Goal: Check status: Check status

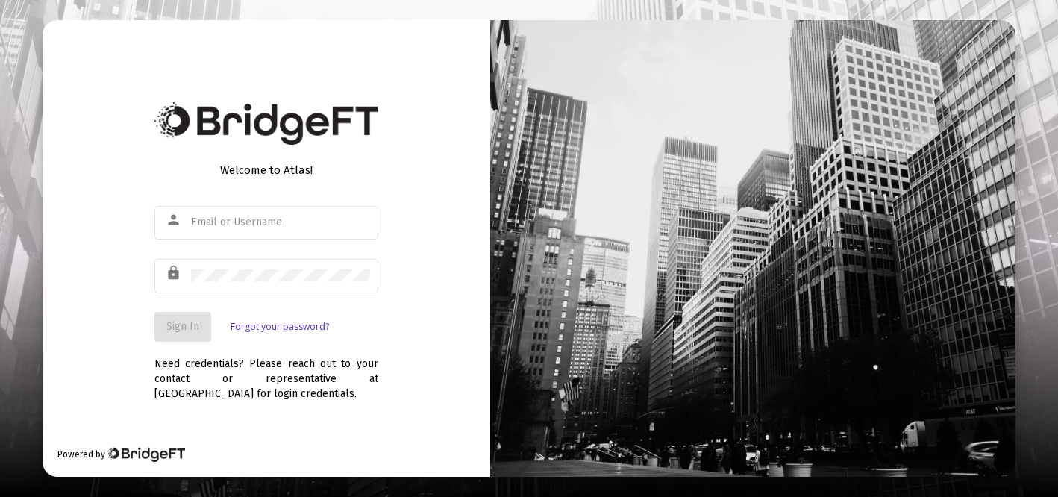
type input "[EMAIL_ADDRESS][DOMAIN_NAME]"
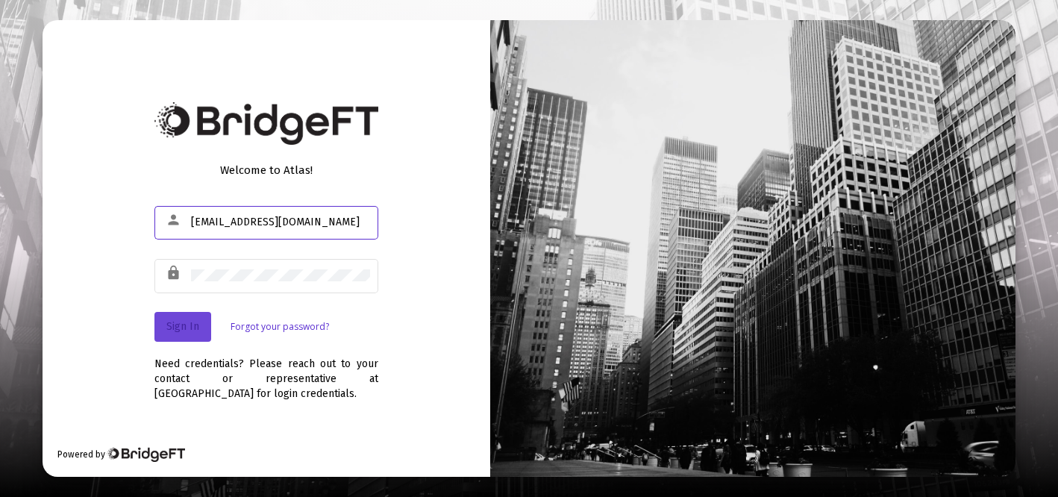
click at [180, 323] on span "Sign In" at bounding box center [182, 326] width 33 height 13
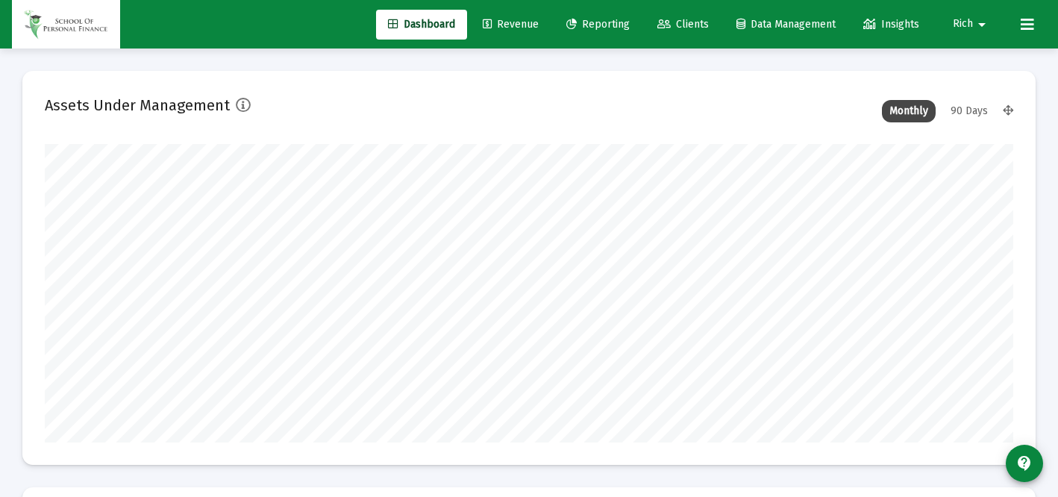
scroll to position [298, 968]
type input "[DATE]"
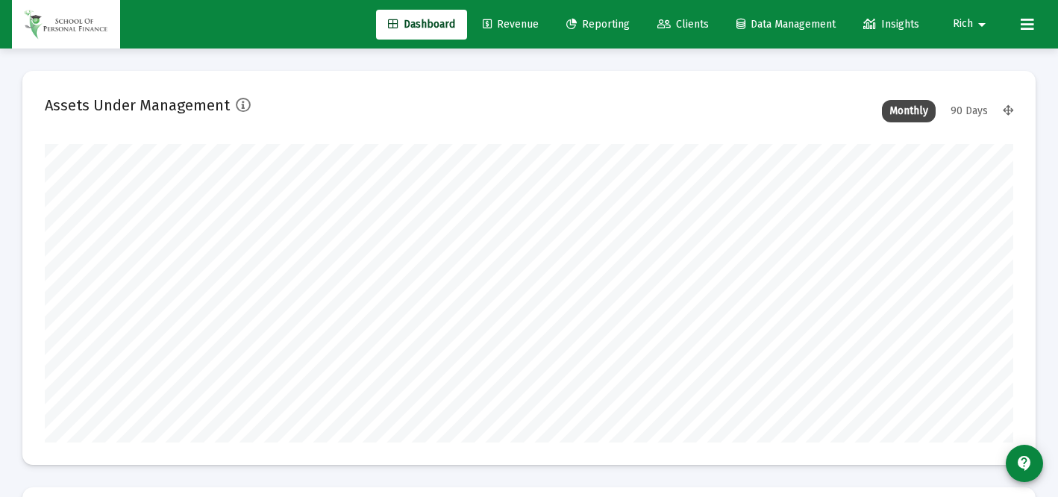
click at [592, 25] on span "Reporting" at bounding box center [597, 24] width 63 height 13
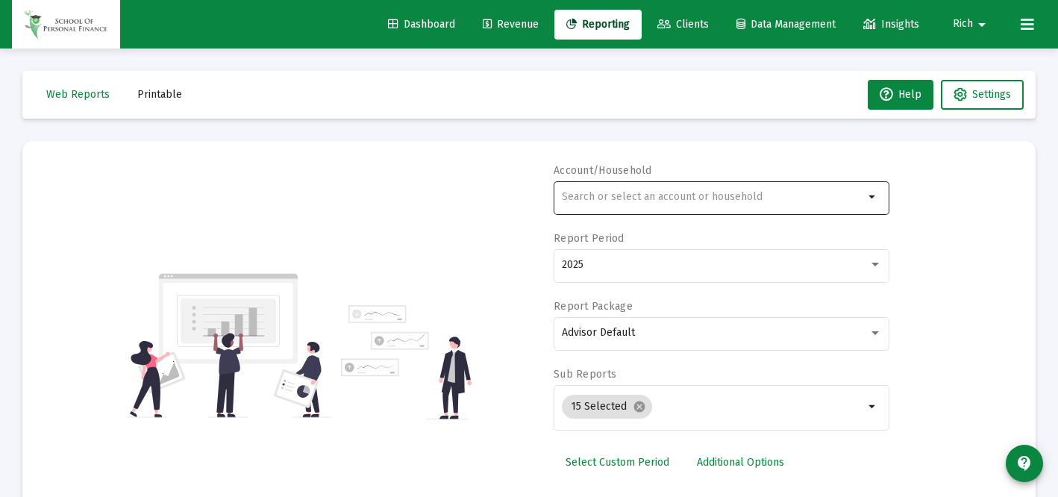
click at [604, 195] on input "text" at bounding box center [713, 197] width 302 height 12
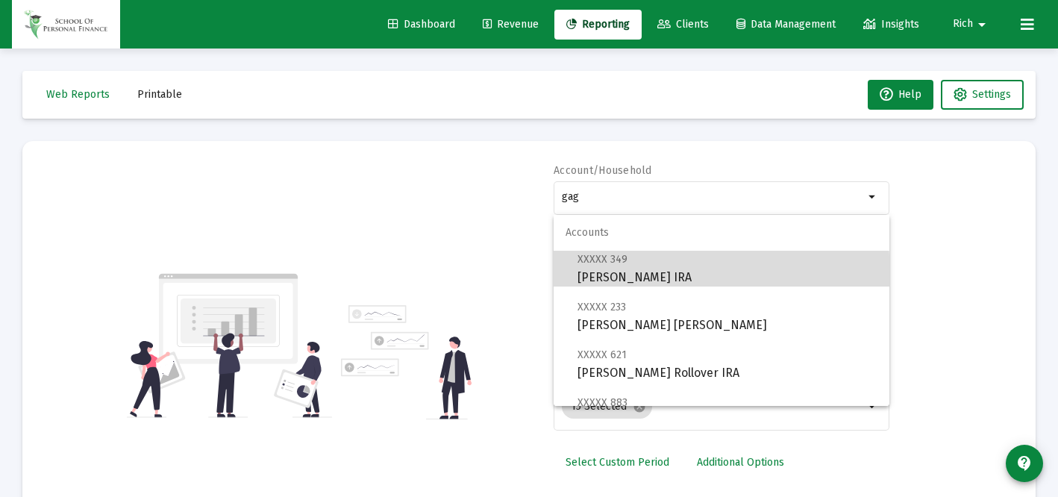
click at [614, 275] on span "XXXXX 349 [PERSON_NAME] IRA" at bounding box center [727, 268] width 300 height 37
type input "[PERSON_NAME] IRA"
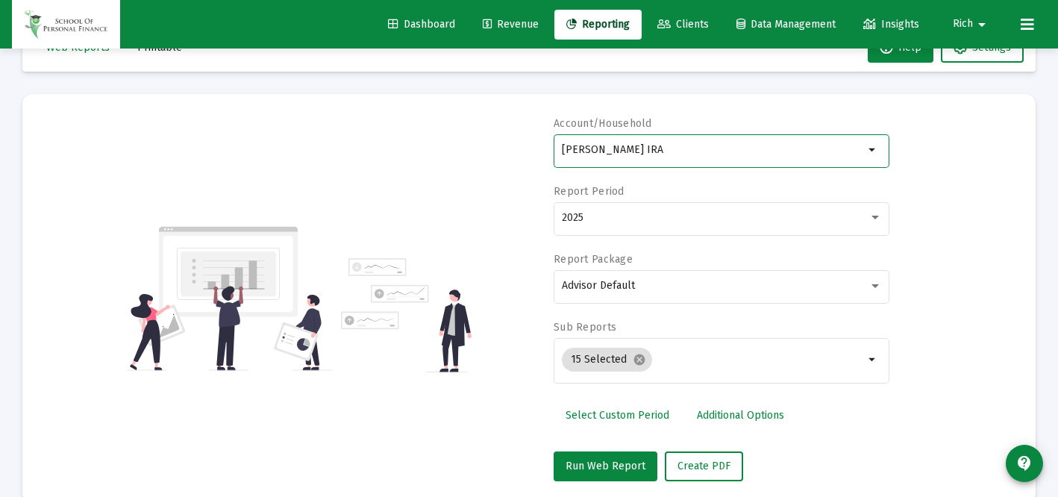
scroll to position [75, 0]
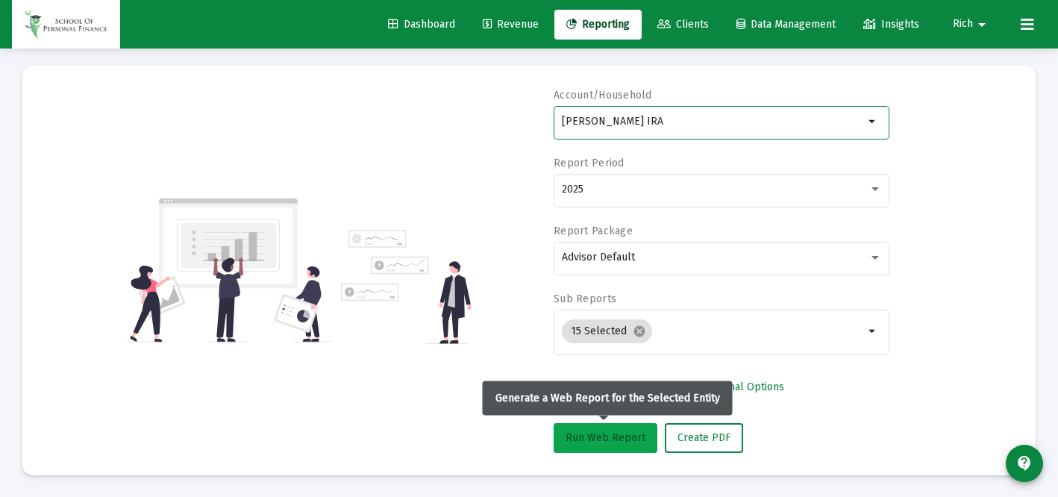
click at [600, 439] on span "Run Web Report" at bounding box center [605, 437] width 80 height 13
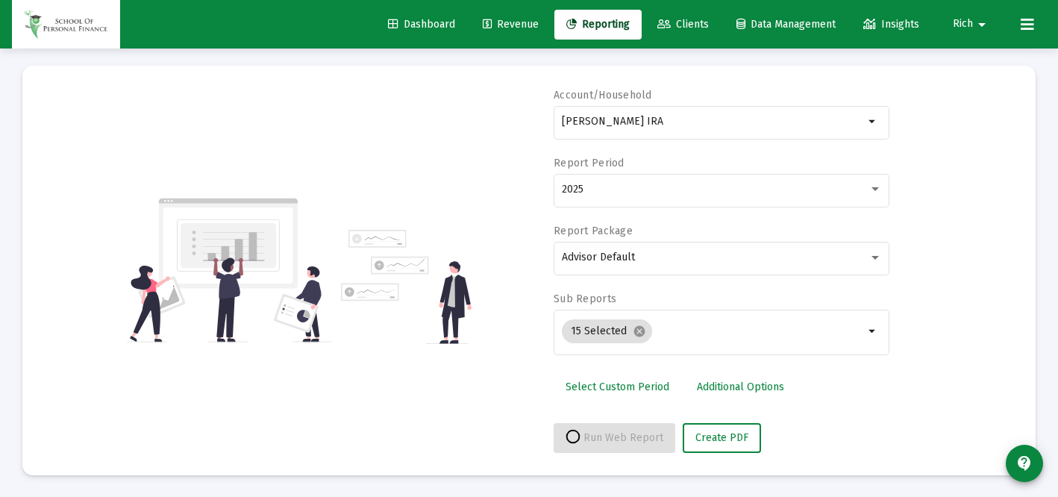
select select "View all"
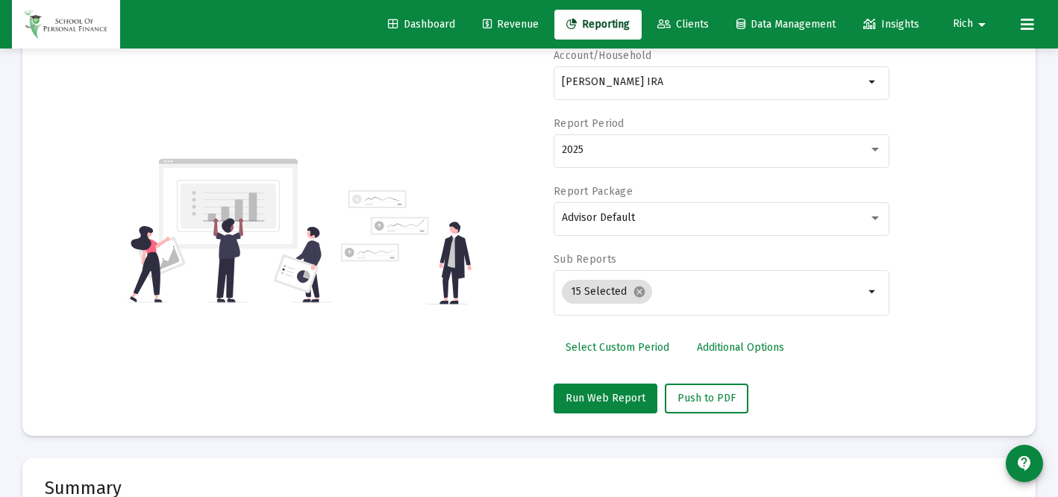
scroll to position [0, 0]
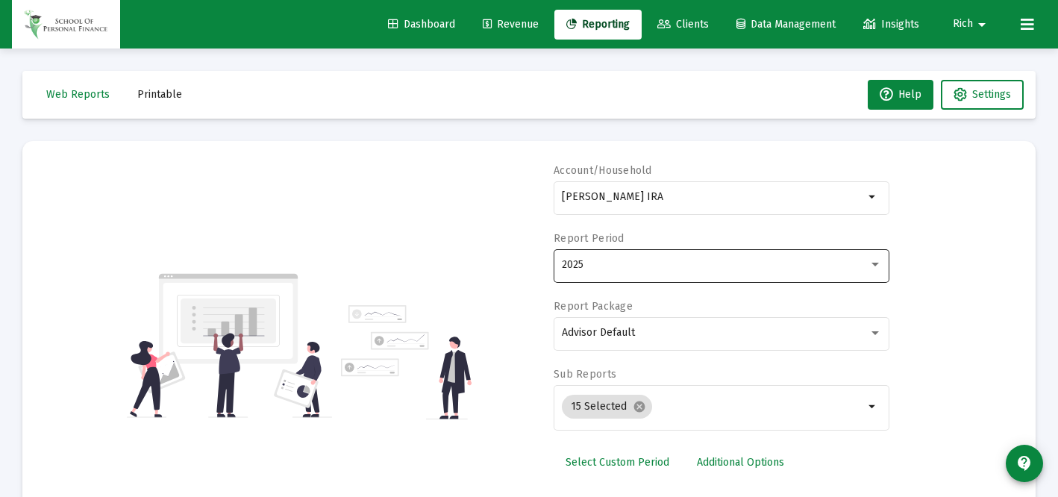
click at [610, 257] on div "2025" at bounding box center [722, 264] width 320 height 37
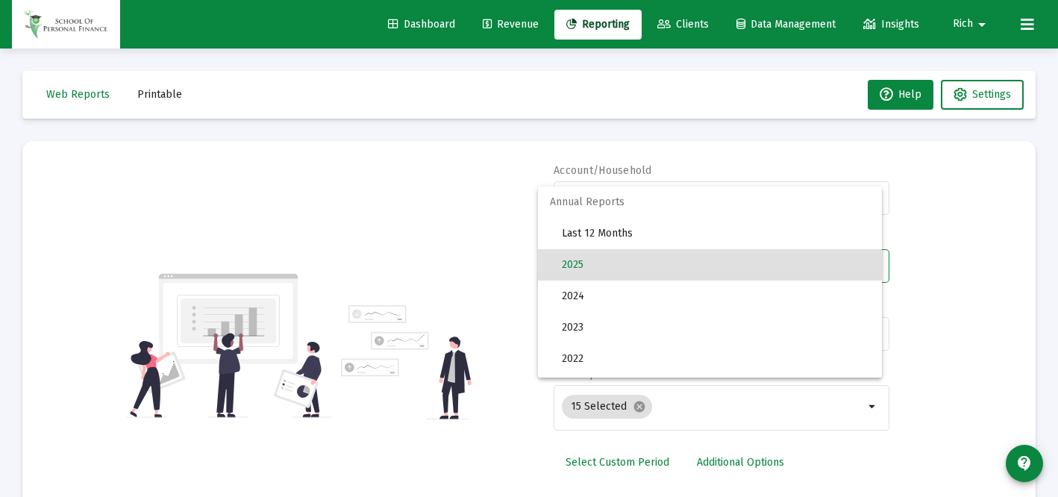
click at [604, 275] on span "2025" at bounding box center [716, 264] width 308 height 31
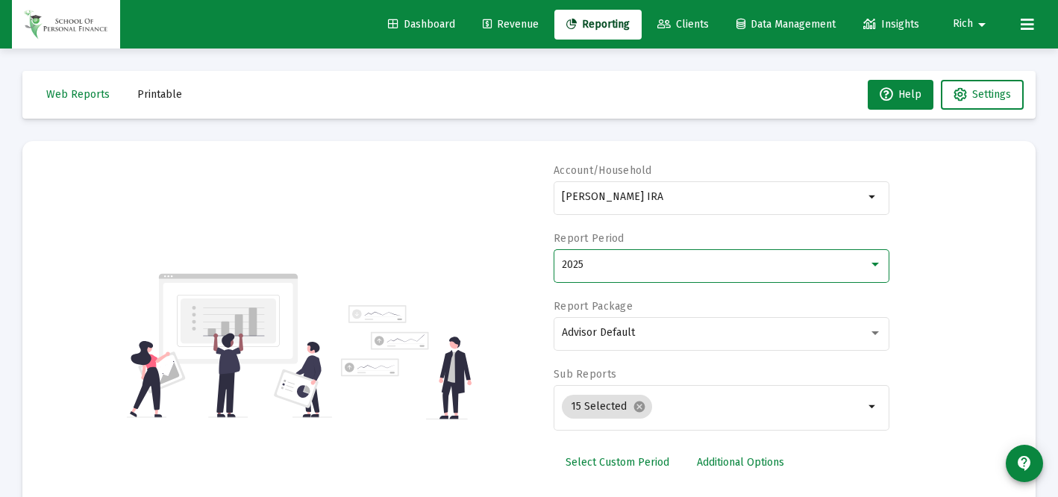
click at [604, 275] on div "2025" at bounding box center [722, 264] width 320 height 37
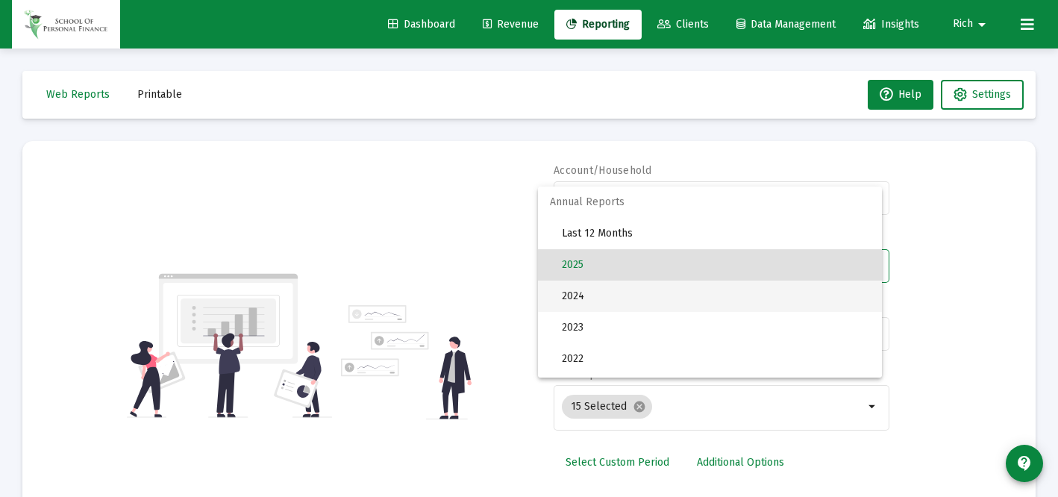
click at [598, 295] on span "2024" at bounding box center [716, 295] width 308 height 31
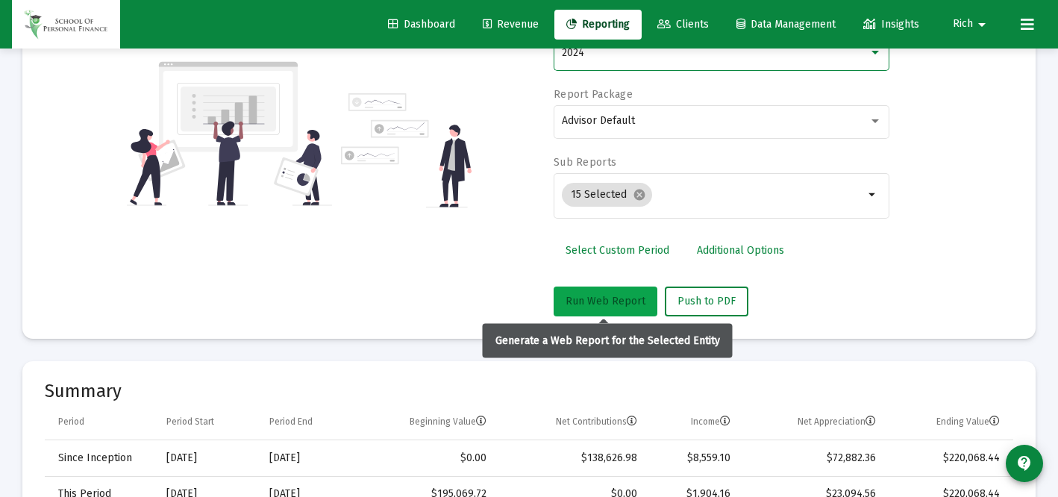
click at [602, 297] on span "Run Web Report" at bounding box center [605, 301] width 80 height 13
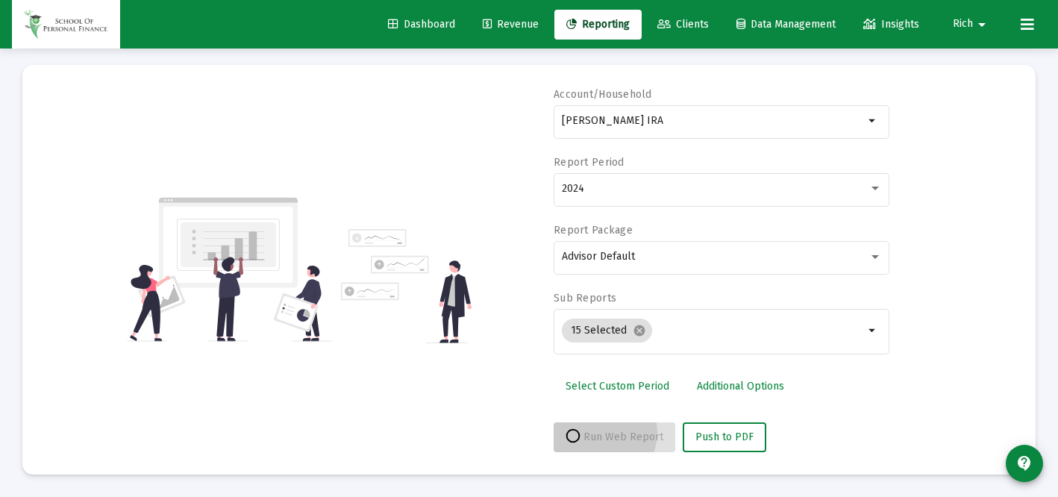
scroll to position [75, 0]
select select "View 1 year"
